Goal: Information Seeking & Learning: Learn about a topic

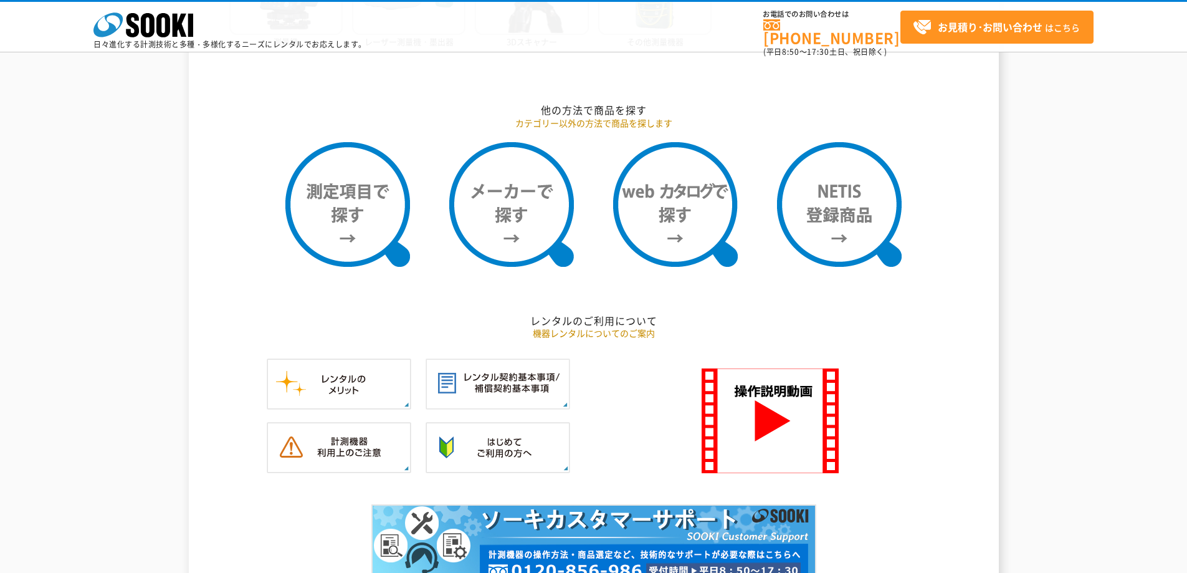
scroll to position [1122, 0]
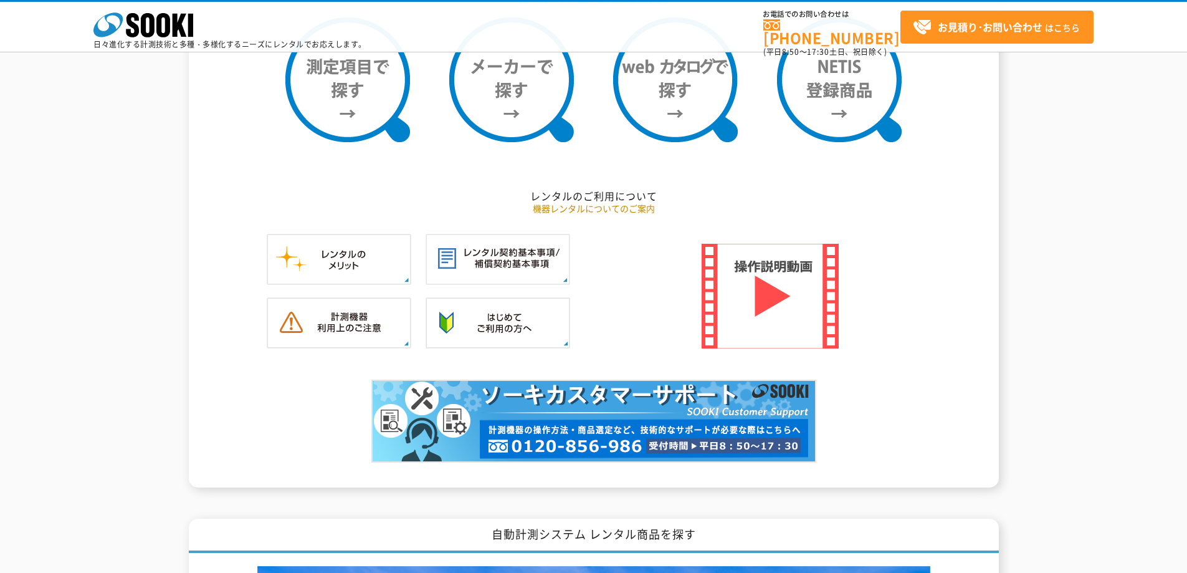
click at [767, 301] on img at bounding box center [770, 296] width 137 height 105
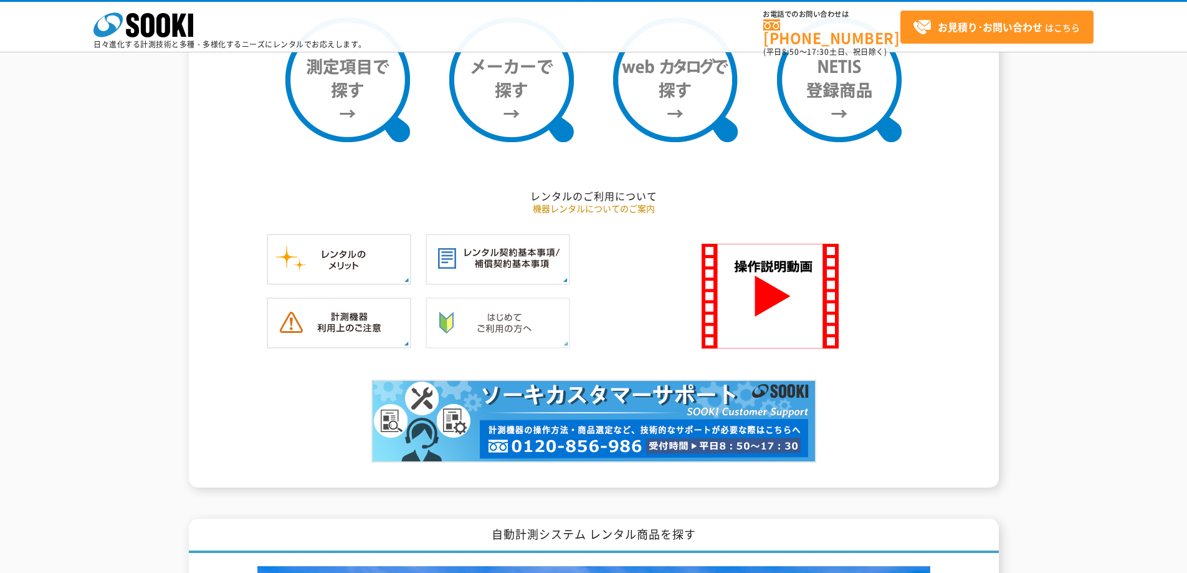
click at [535, 313] on img at bounding box center [498, 322] width 145 height 51
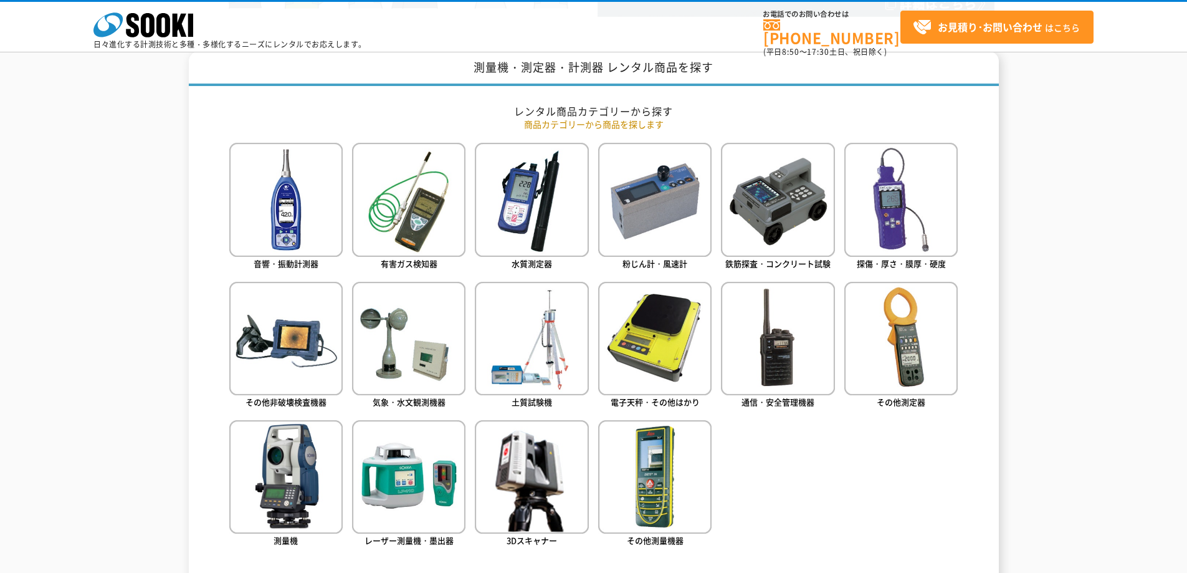
scroll to position [623, 0]
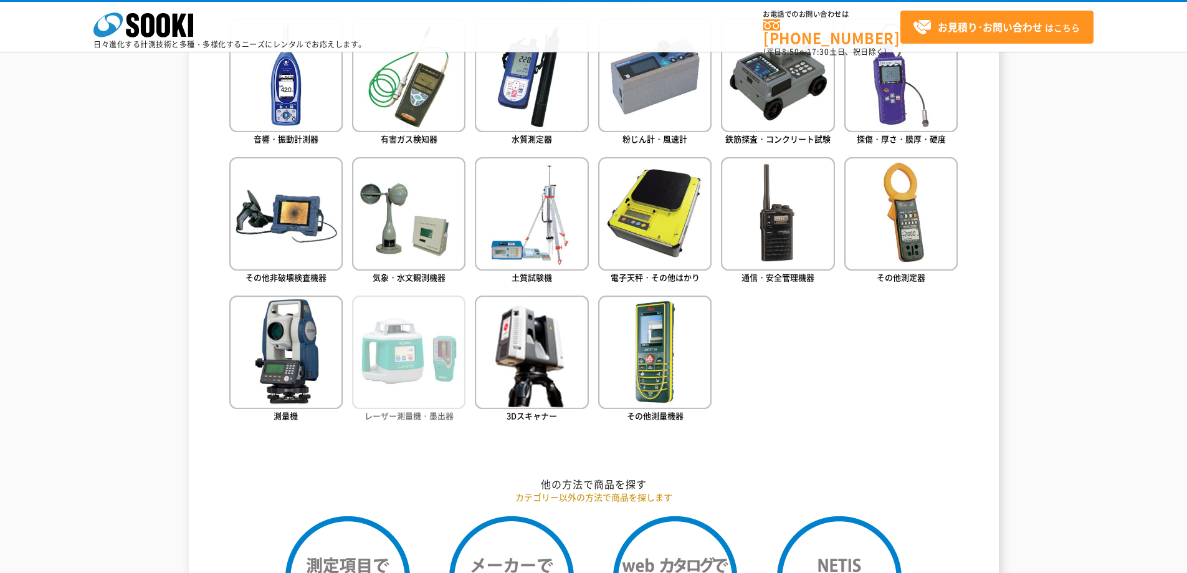
click at [402, 374] on img at bounding box center [408, 351] width 113 height 113
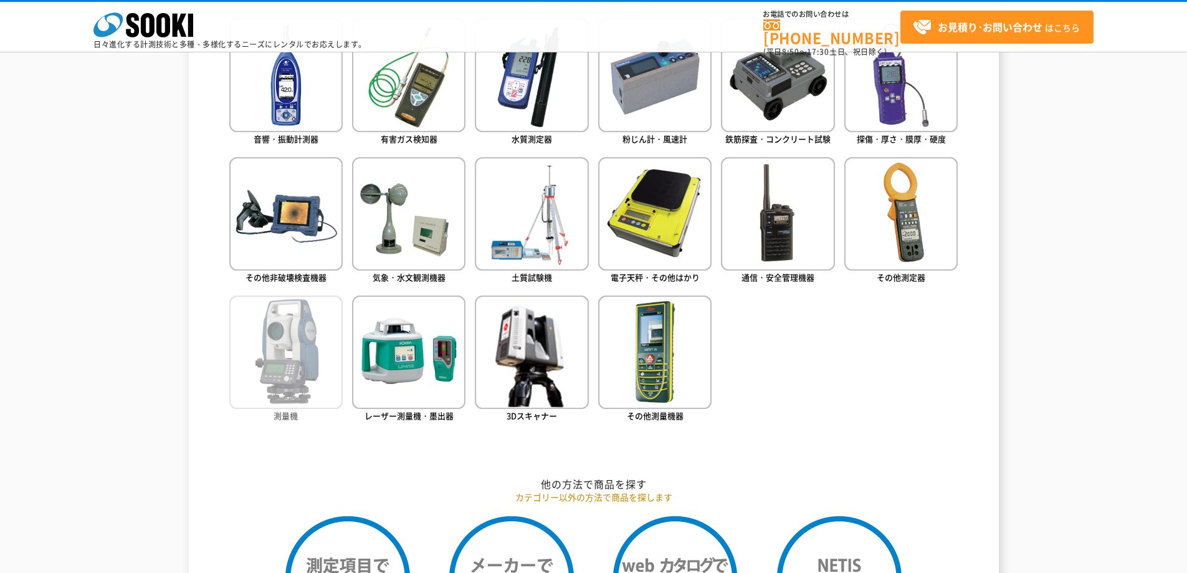
click at [273, 361] on img at bounding box center [285, 351] width 113 height 113
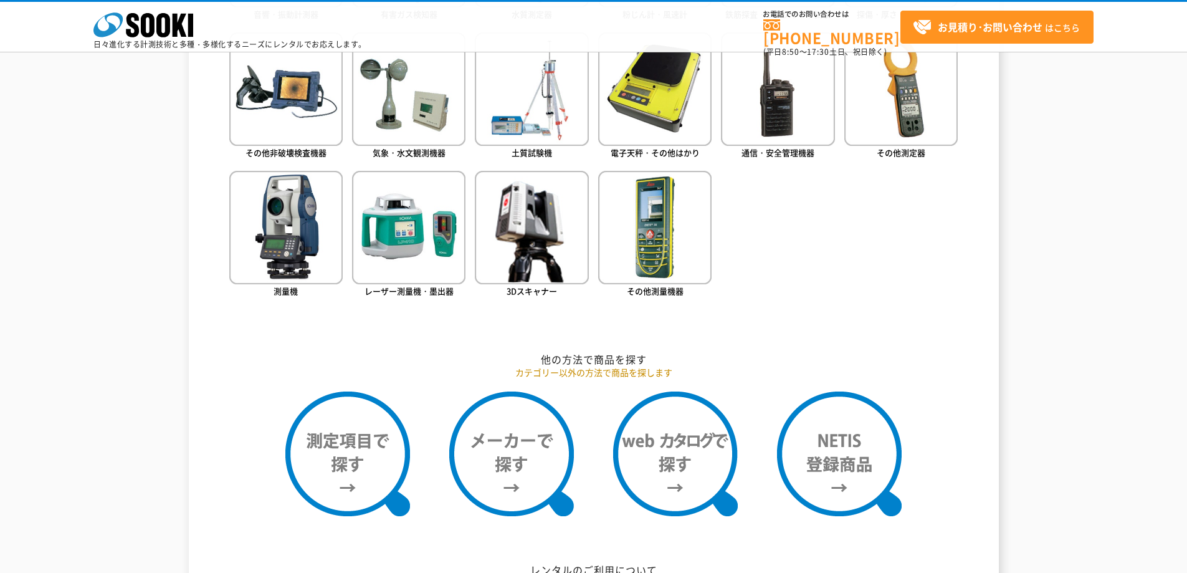
scroll to position [374, 0]
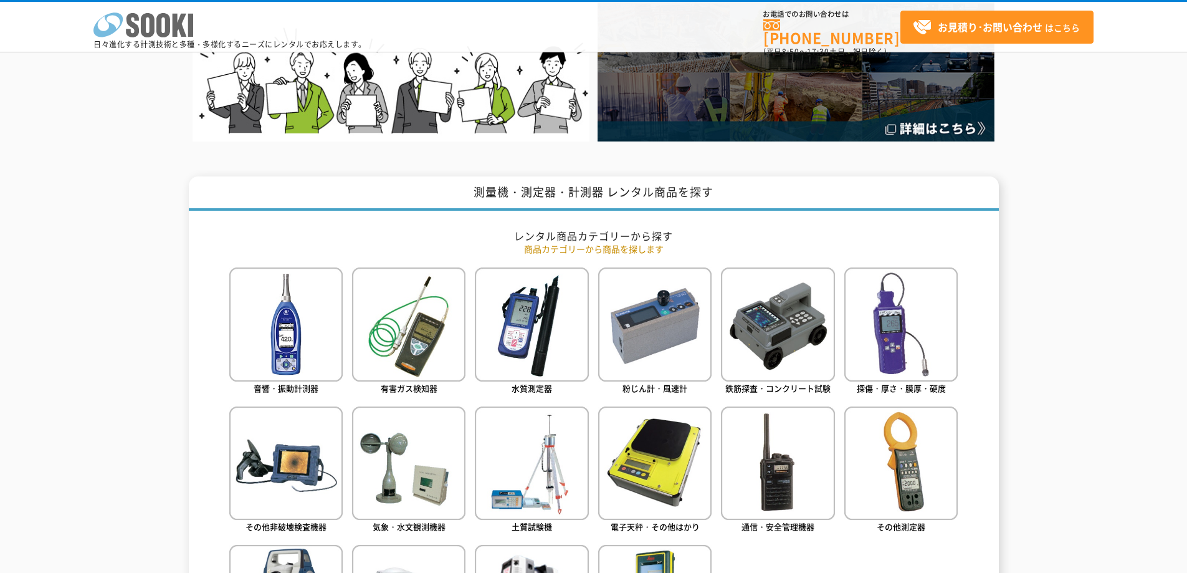
click at [155, 32] on icon "株式会社 ソーキ" at bounding box center [143, 24] width 100 height 25
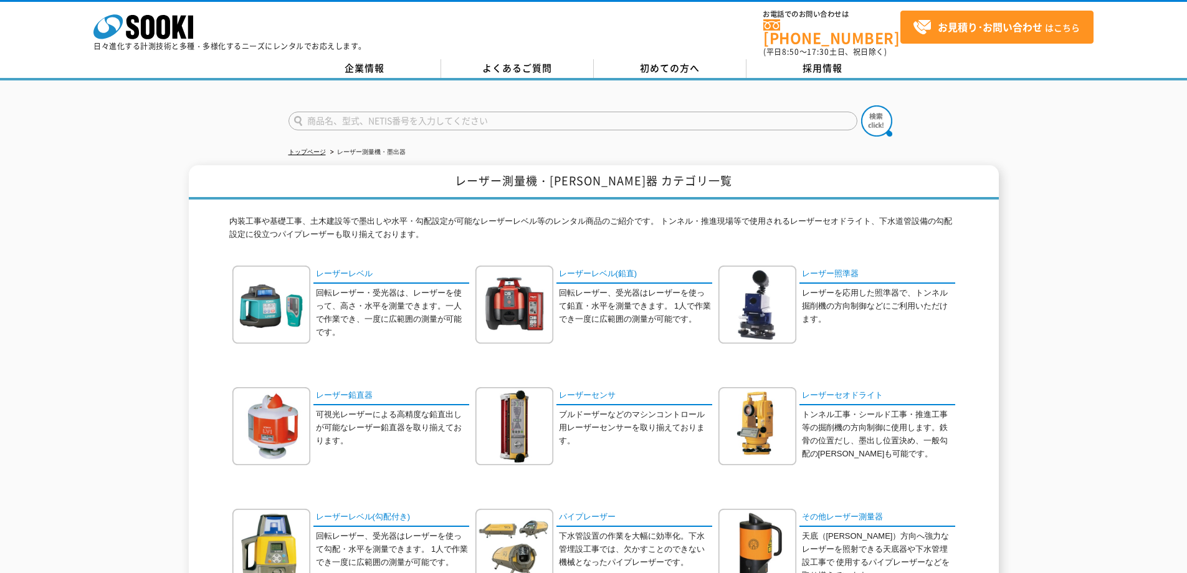
scroll to position [125, 0]
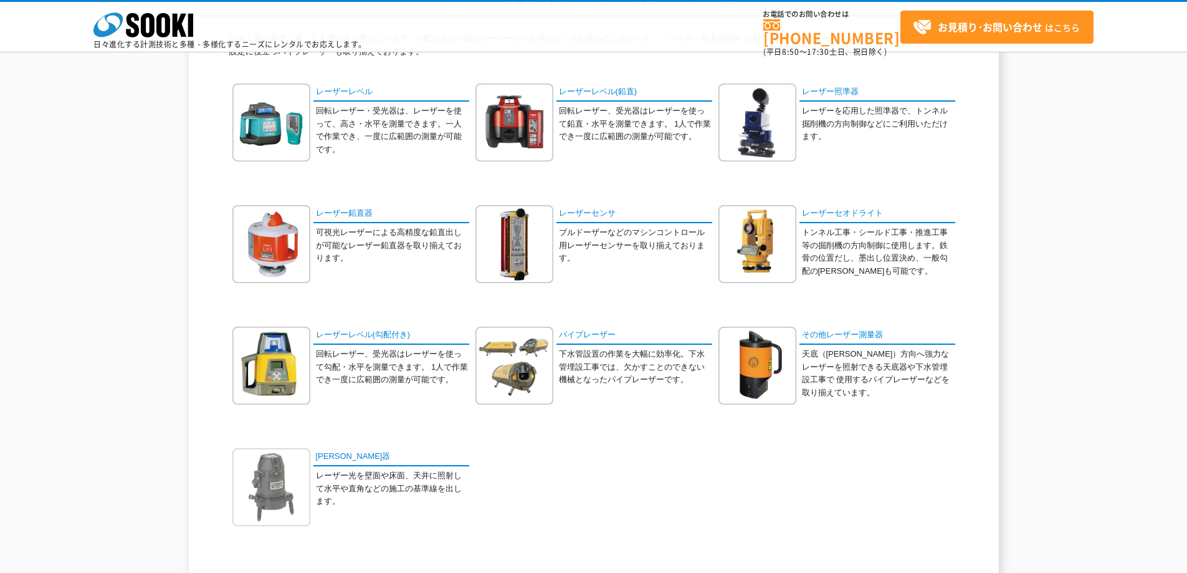
click at [257, 503] on img at bounding box center [271, 487] width 78 height 78
click at [325, 457] on link "[PERSON_NAME]器" at bounding box center [391, 457] width 156 height 18
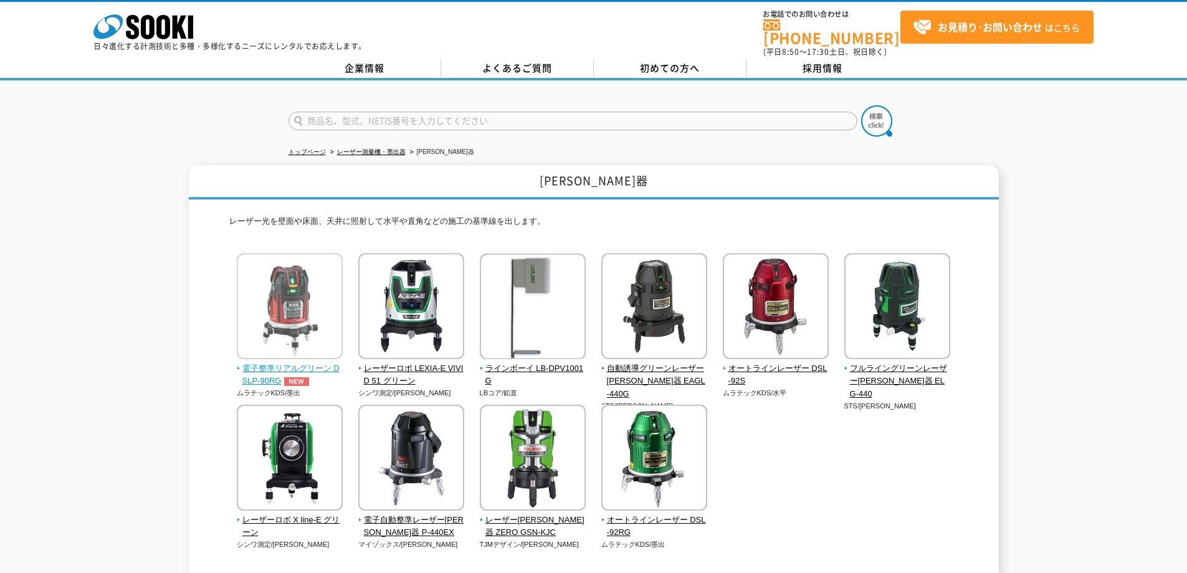
click at [272, 309] on img at bounding box center [290, 307] width 106 height 109
click at [274, 317] on img at bounding box center [290, 307] width 106 height 109
drag, startPoint x: 578, startPoint y: 172, endPoint x: 611, endPoint y: 174, distance: 33.7
click at [611, 174] on h1 "[PERSON_NAME]器" at bounding box center [594, 182] width 810 height 34
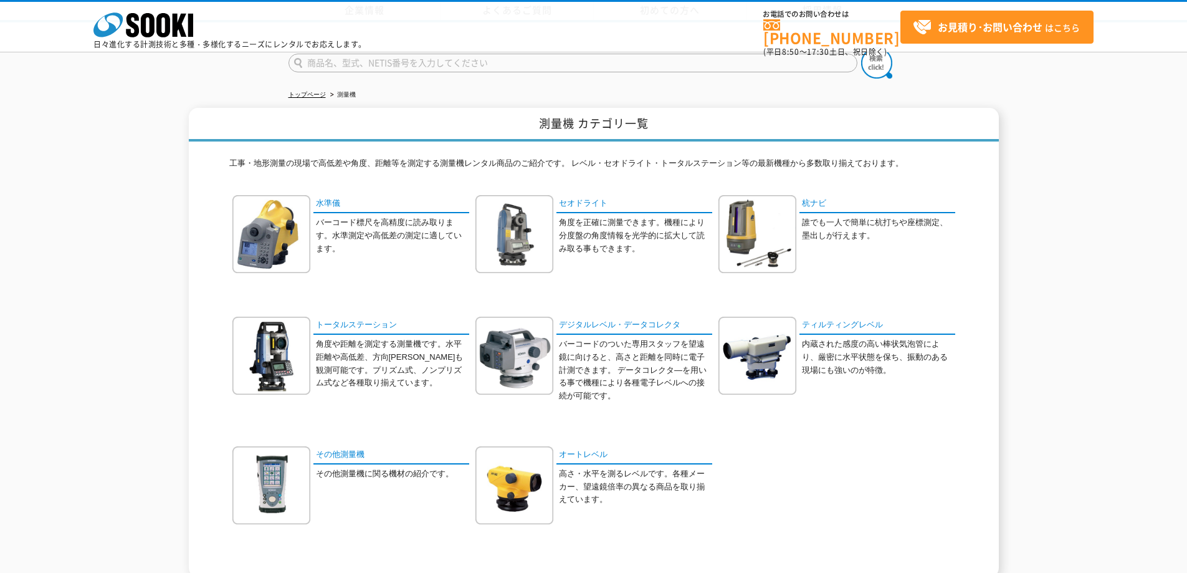
scroll to position [125, 0]
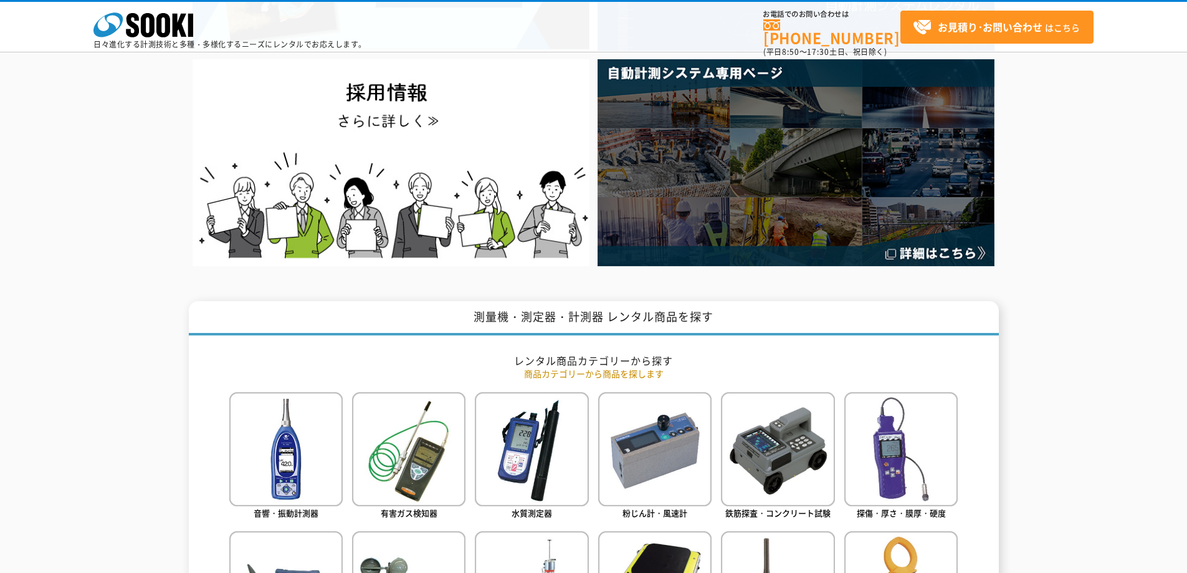
scroll to position [499, 0]
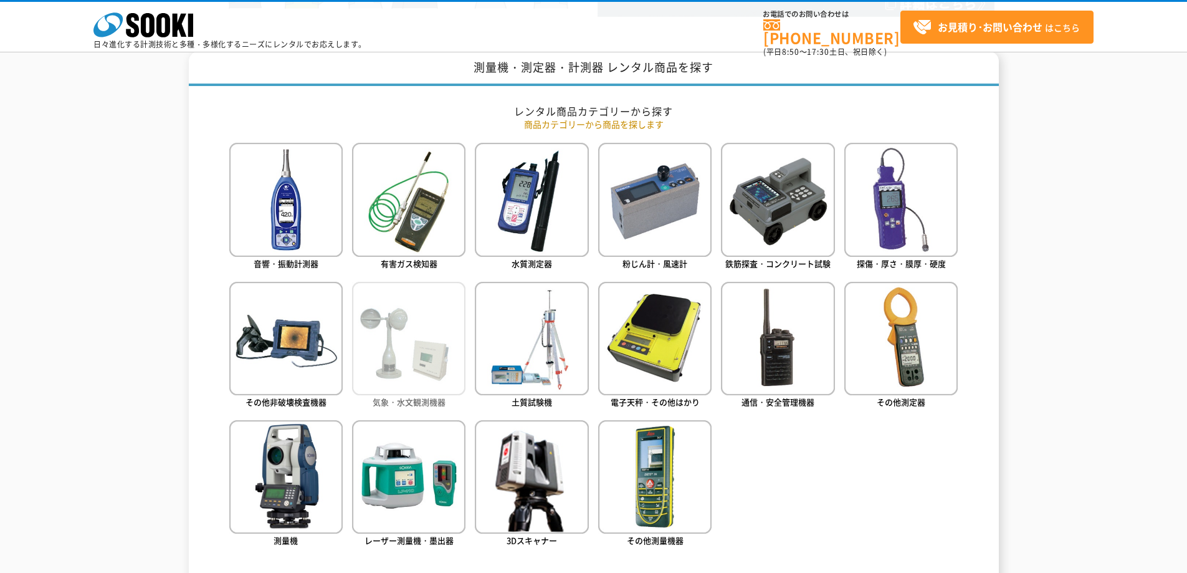
click at [407, 361] on img at bounding box center [408, 338] width 113 height 113
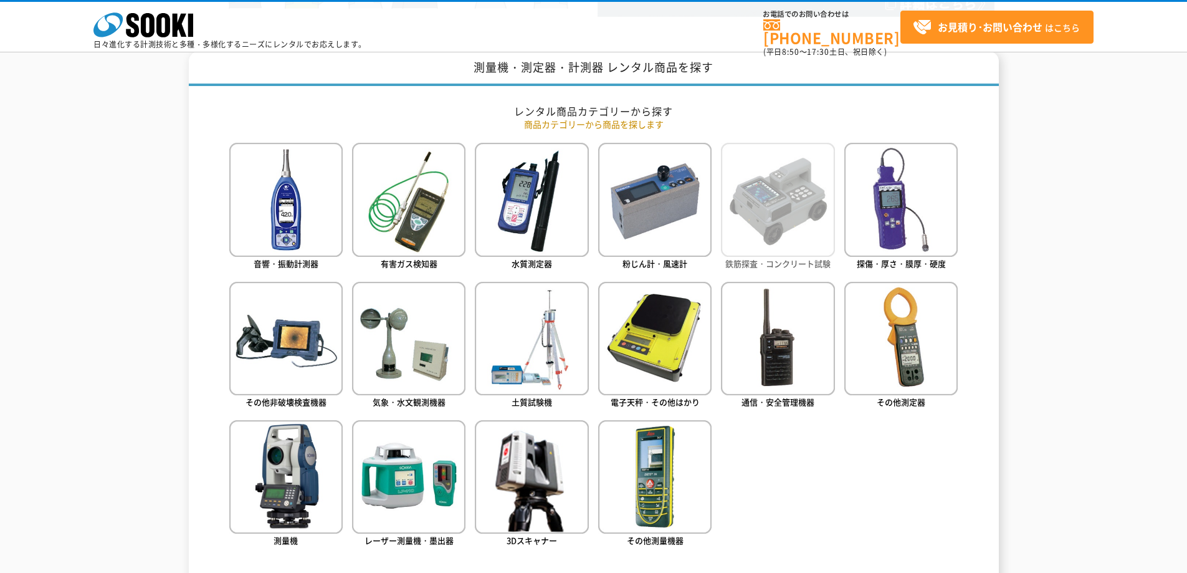
click at [767, 221] on img at bounding box center [777, 199] width 113 height 113
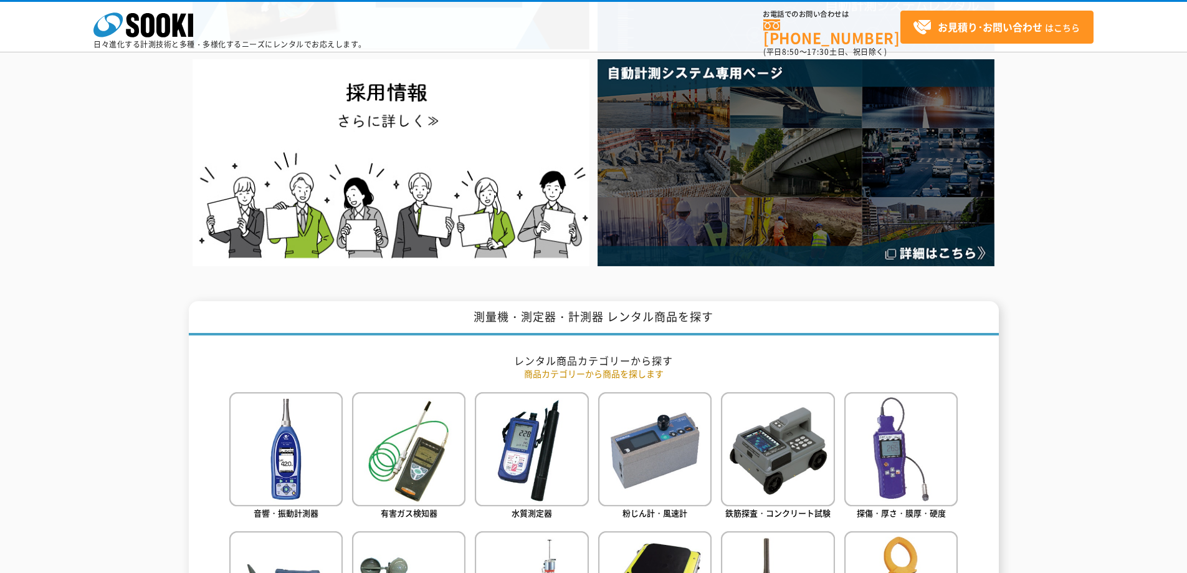
scroll to position [0, 0]
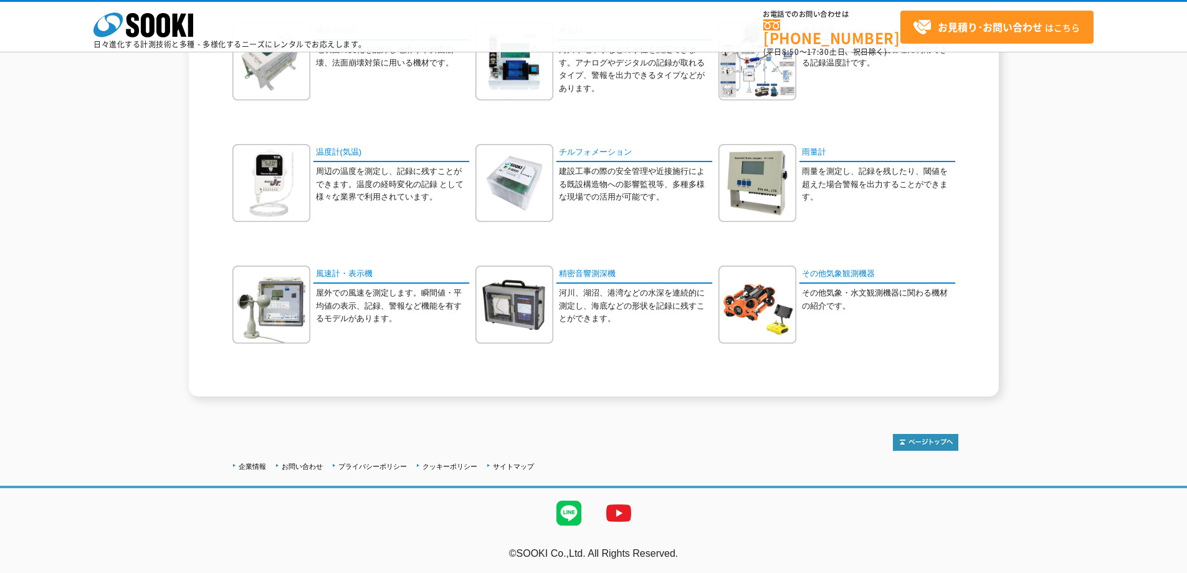
scroll to position [59, 0]
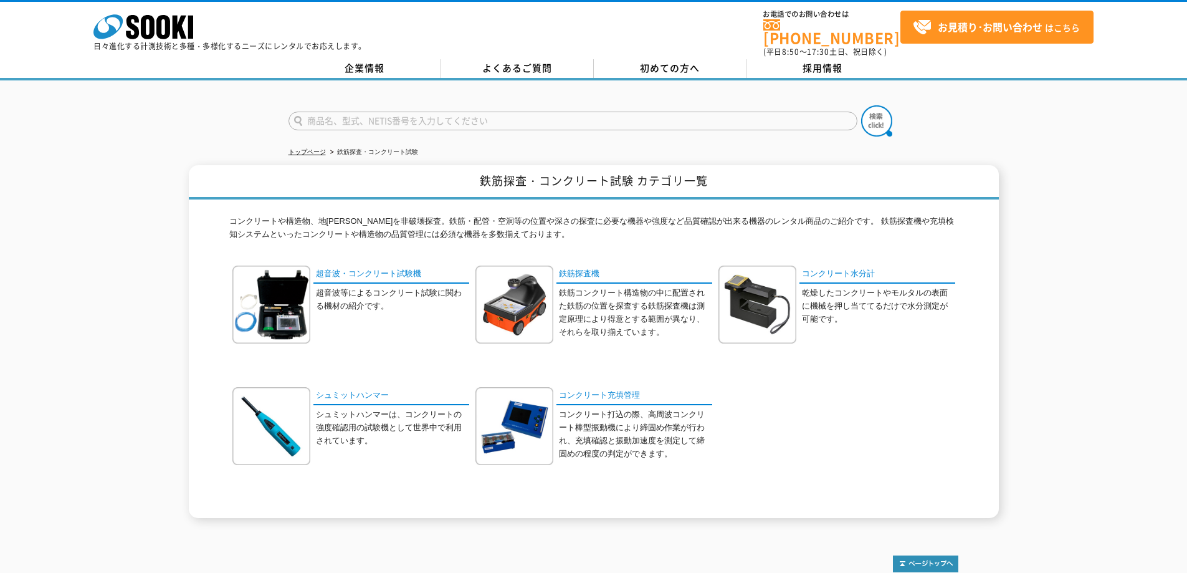
scroll to position [115, 0]
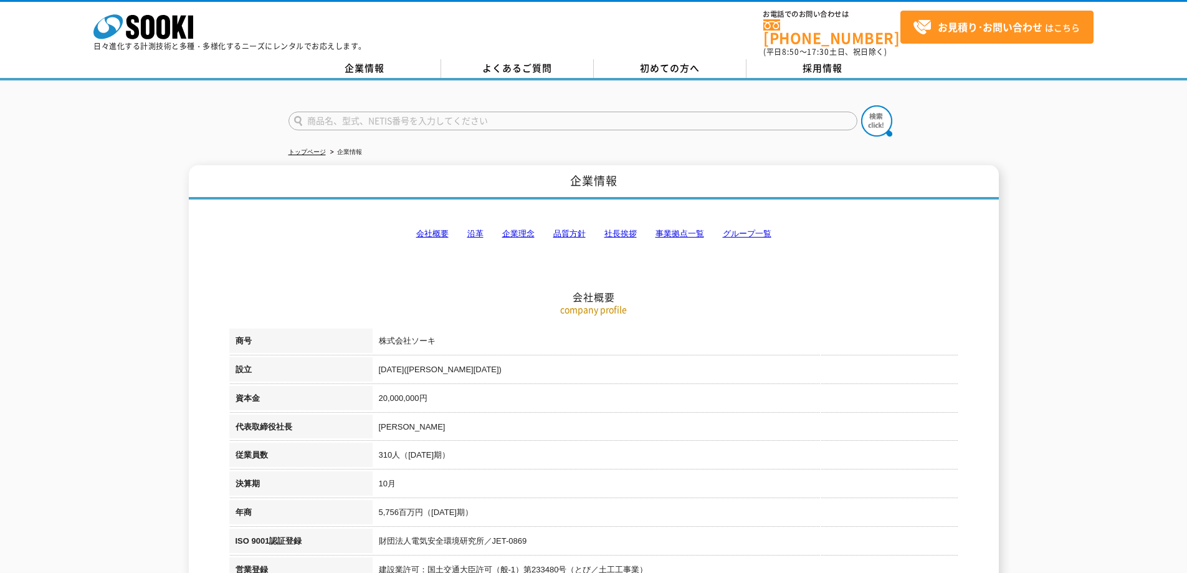
click at [475, 229] on link "沿革" at bounding box center [475, 233] width 16 height 9
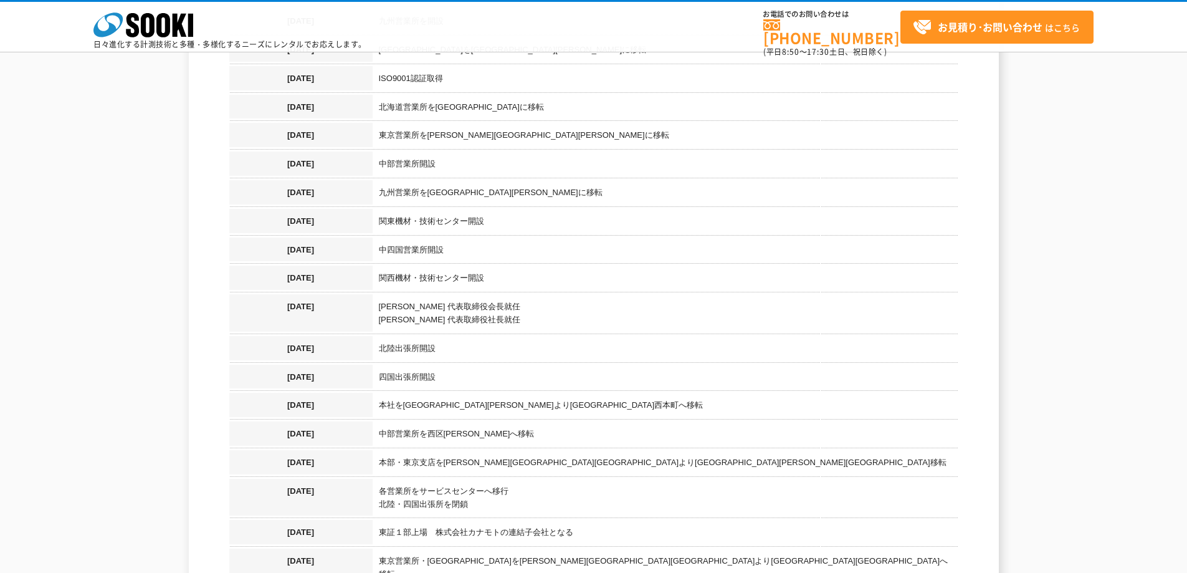
scroll to position [1281, 0]
